Goal: Browse casually: Explore the website without a specific task or goal

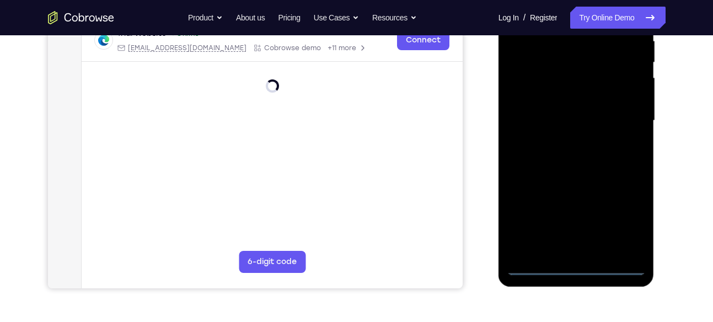
scroll to position [225, 0]
click at [578, 269] on div at bounding box center [576, 120] width 139 height 309
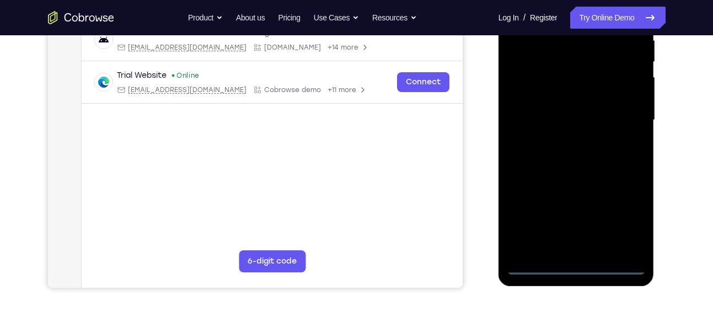
click at [624, 224] on div at bounding box center [576, 120] width 139 height 309
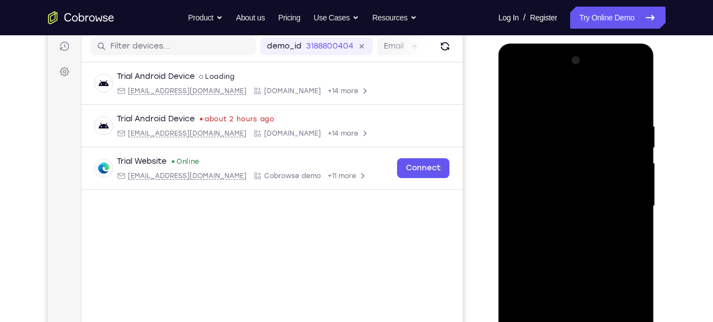
scroll to position [184, 0]
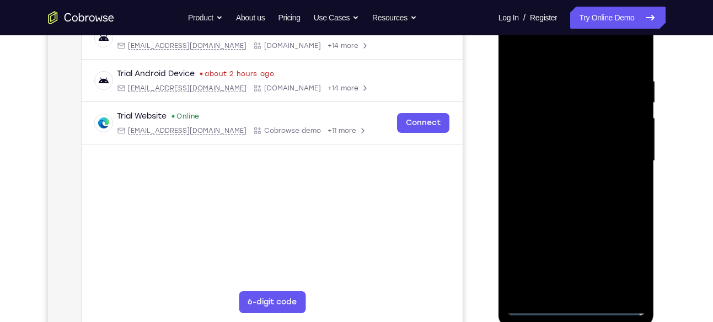
click at [625, 262] on div at bounding box center [576, 161] width 139 height 309
click at [560, 50] on div at bounding box center [576, 161] width 139 height 309
click at [627, 173] on div at bounding box center [576, 161] width 139 height 309
click at [624, 157] on div at bounding box center [576, 161] width 139 height 309
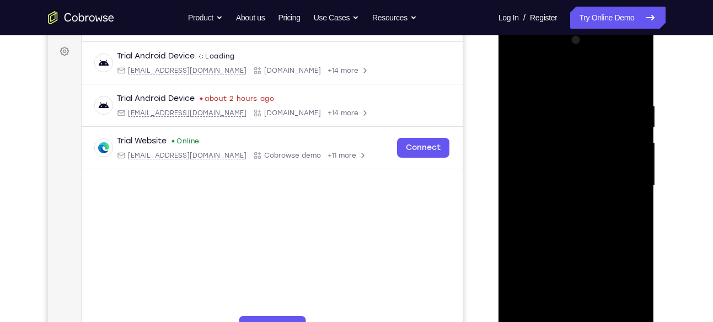
scroll to position [158, 0]
click at [567, 207] on div at bounding box center [576, 187] width 139 height 309
click at [560, 173] on div at bounding box center [576, 187] width 139 height 309
click at [560, 170] on div at bounding box center [576, 187] width 139 height 309
click at [571, 187] on div at bounding box center [576, 187] width 139 height 309
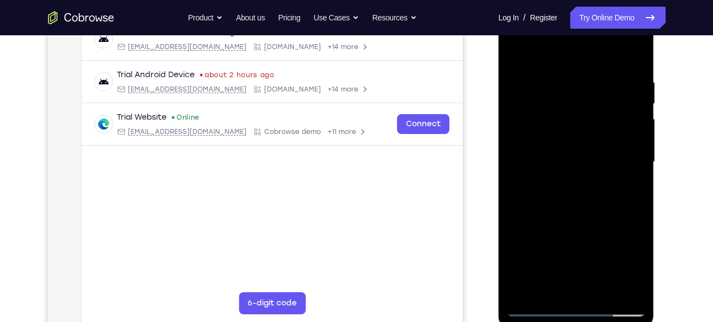
scroll to position [180, 0]
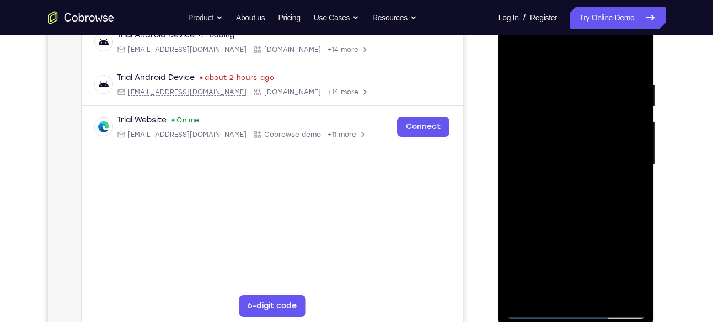
drag, startPoint x: 609, startPoint y: 83, endPoint x: 523, endPoint y: 88, distance: 85.6
click at [523, 88] on div at bounding box center [576, 164] width 139 height 309
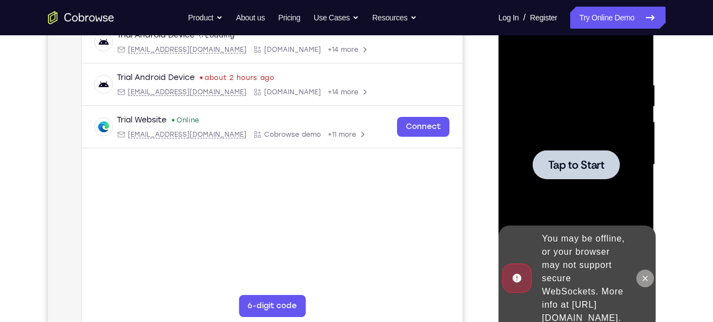
click at [645, 276] on icon at bounding box center [645, 278] width 5 height 5
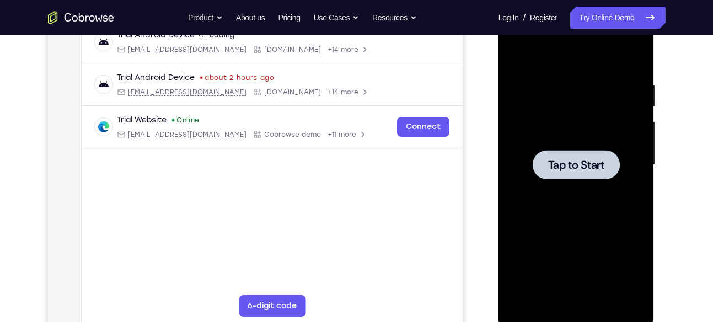
click at [554, 176] on div at bounding box center [576, 164] width 87 height 29
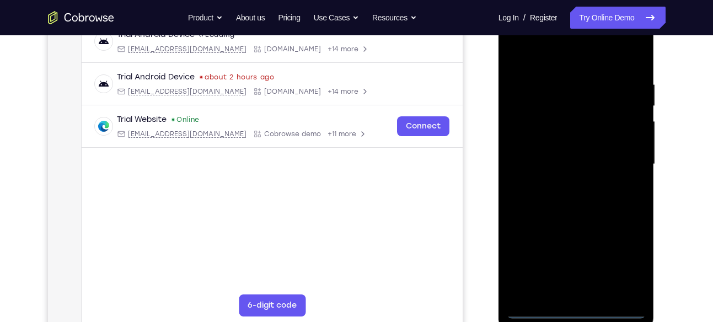
scroll to position [194, 0]
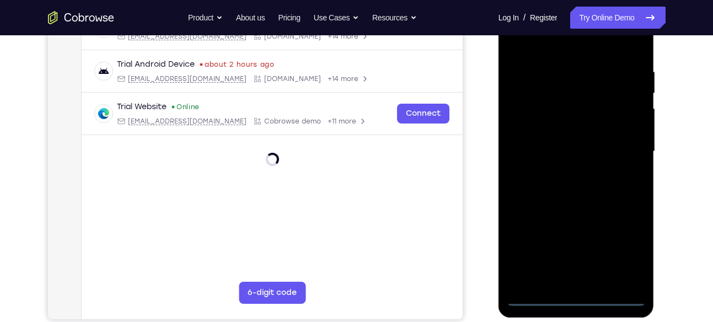
click at [572, 300] on div at bounding box center [576, 151] width 139 height 309
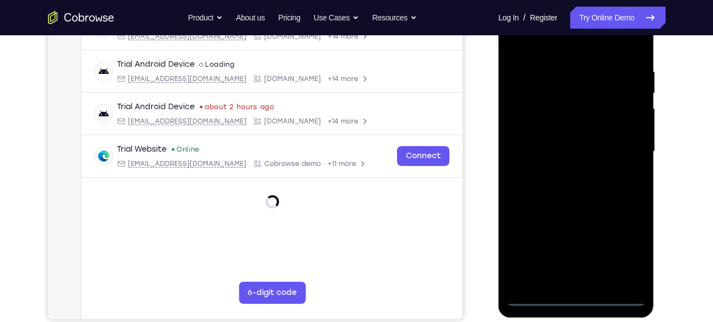
click at [623, 260] on div at bounding box center [576, 151] width 139 height 309
click at [627, 244] on div at bounding box center [576, 151] width 139 height 309
click at [586, 45] on div at bounding box center [576, 151] width 139 height 309
click at [621, 141] on div at bounding box center [576, 151] width 139 height 309
click at [562, 168] on div at bounding box center [576, 151] width 139 height 309
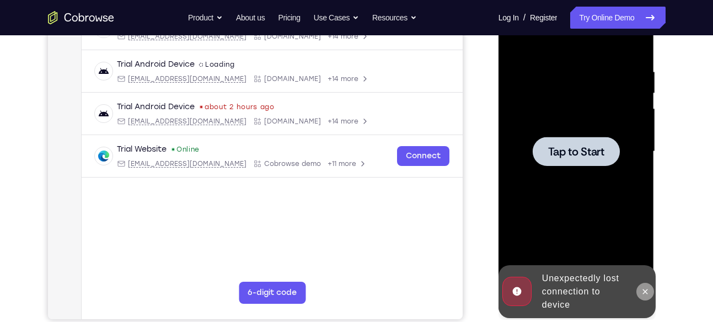
click at [643, 290] on icon at bounding box center [645, 291] width 9 height 9
